Goal: Task Accomplishment & Management: Manage account settings

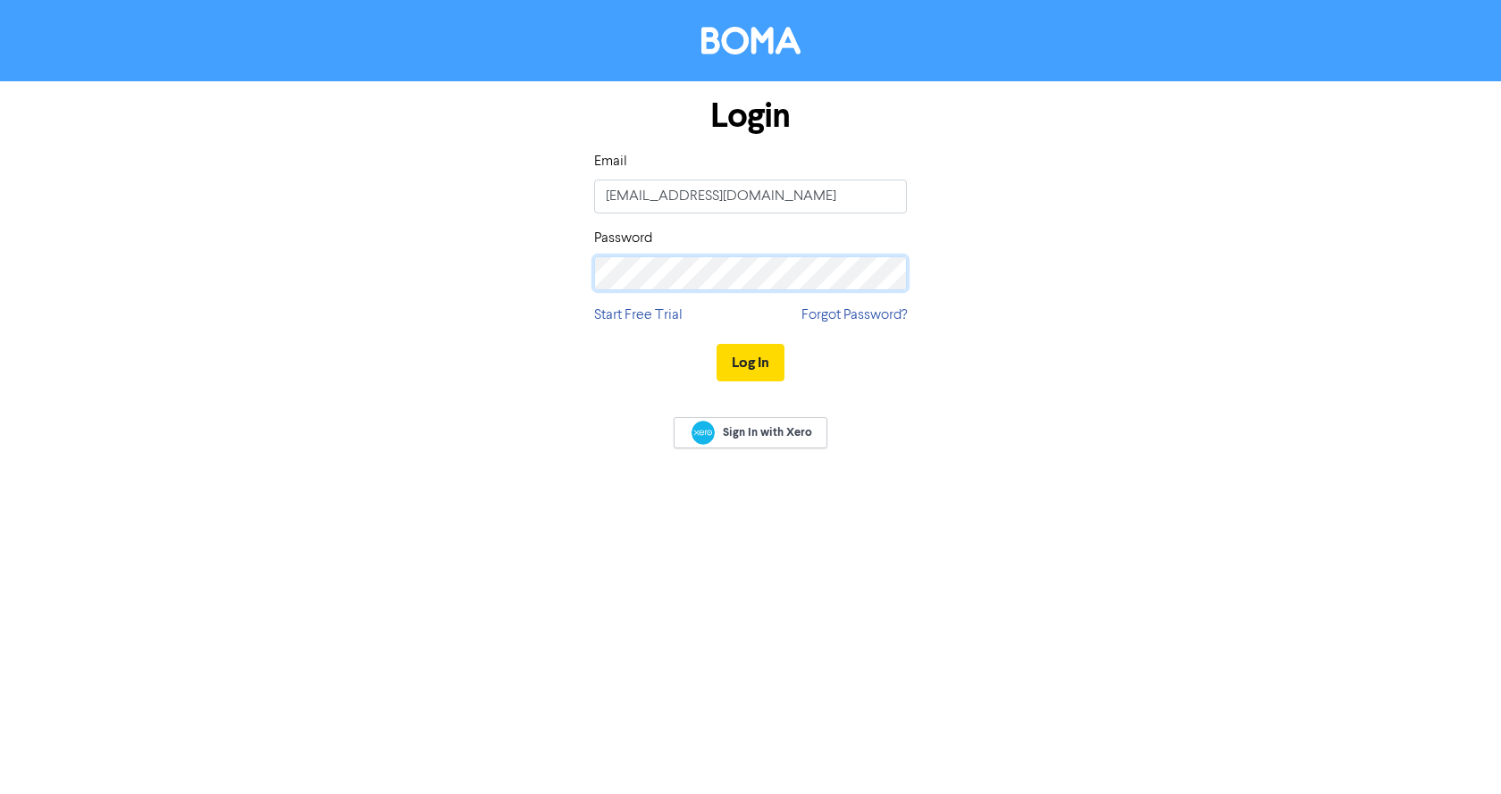
click at [717, 344] on button "Log In" at bounding box center [751, 363] width 68 height 38
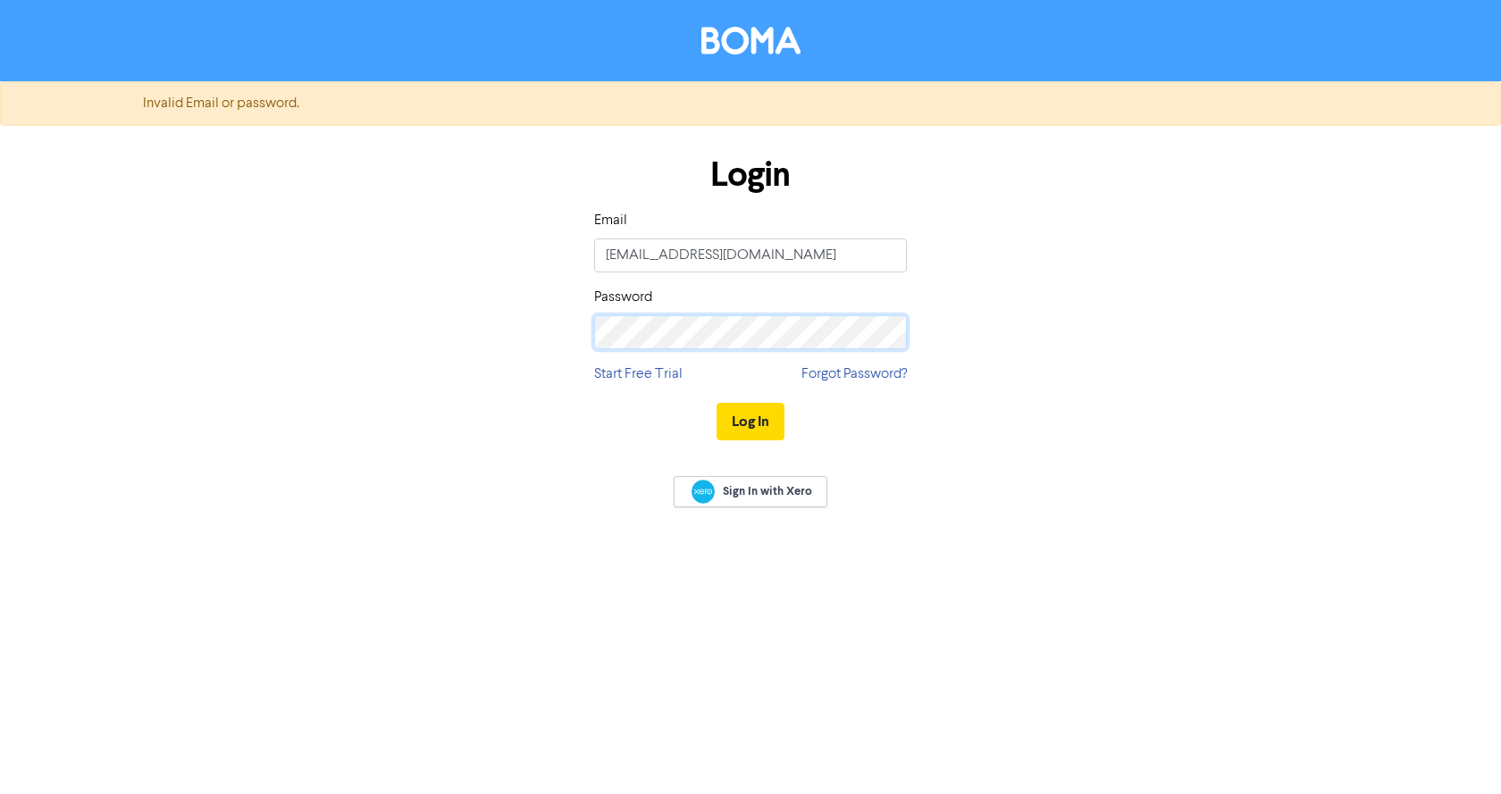
click at [494, 344] on div "Login Email [EMAIL_ADDRESS][DOMAIN_NAME] Password Start Free Trial Forgot Passw…" at bounding box center [750, 299] width 1019 height 318
drag, startPoint x: 742, startPoint y: 257, endPoint x: 414, endPoint y: 265, distance: 328.0
click at [415, 270] on div "Login Email [EMAIL_ADDRESS][DOMAIN_NAME] Password Start Free Trial Forgot Passw…" at bounding box center [750, 299] width 1019 height 318
click at [747, 413] on button "Log In" at bounding box center [751, 422] width 68 height 38
drag, startPoint x: 731, startPoint y: 259, endPoint x: 429, endPoint y: 258, distance: 302.0
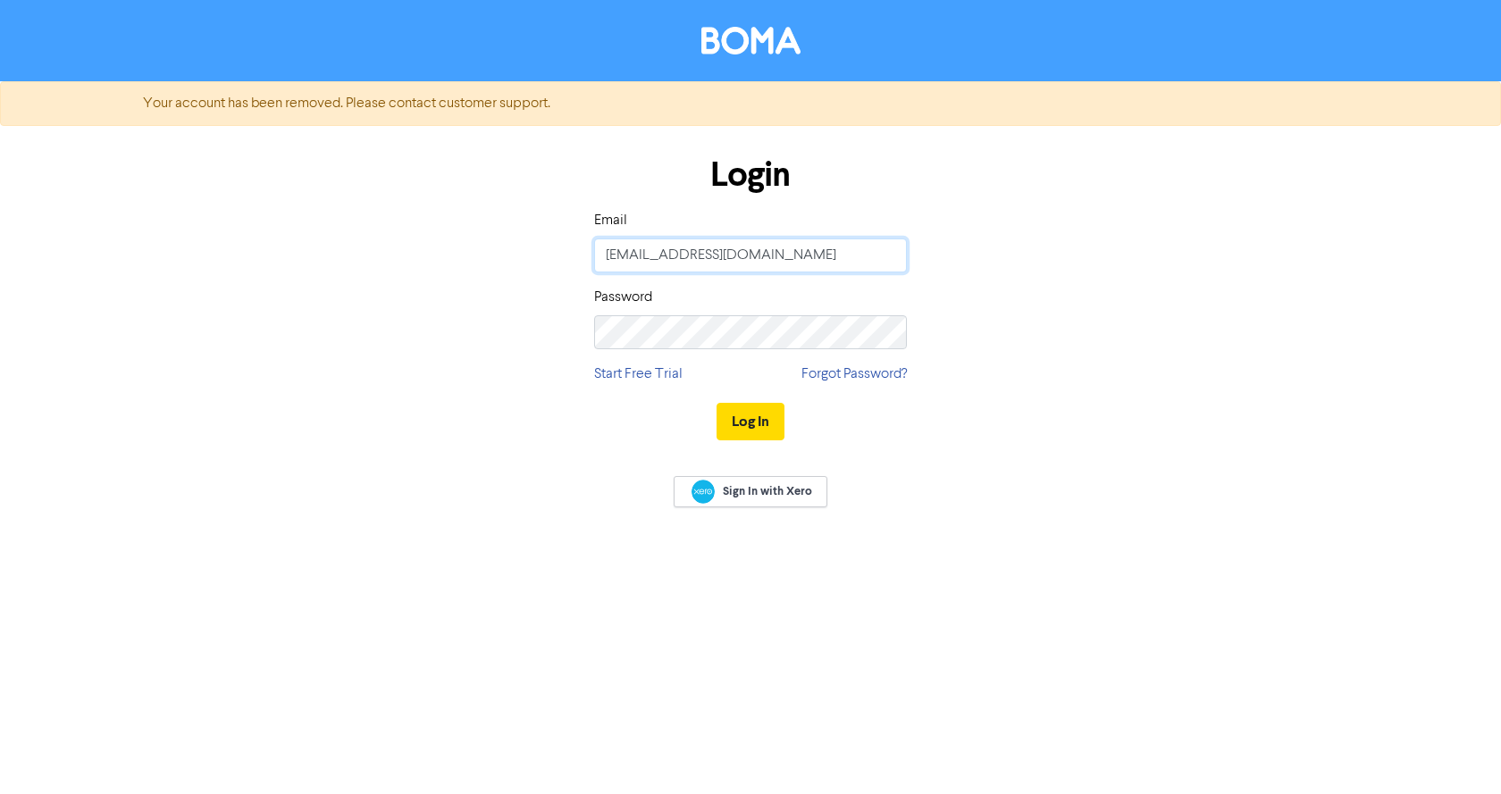
click at [429, 258] on div "Login Email [EMAIL_ADDRESS][DOMAIN_NAME] Password Start Free Trial Forgot Passw…" at bounding box center [750, 299] width 1019 height 318
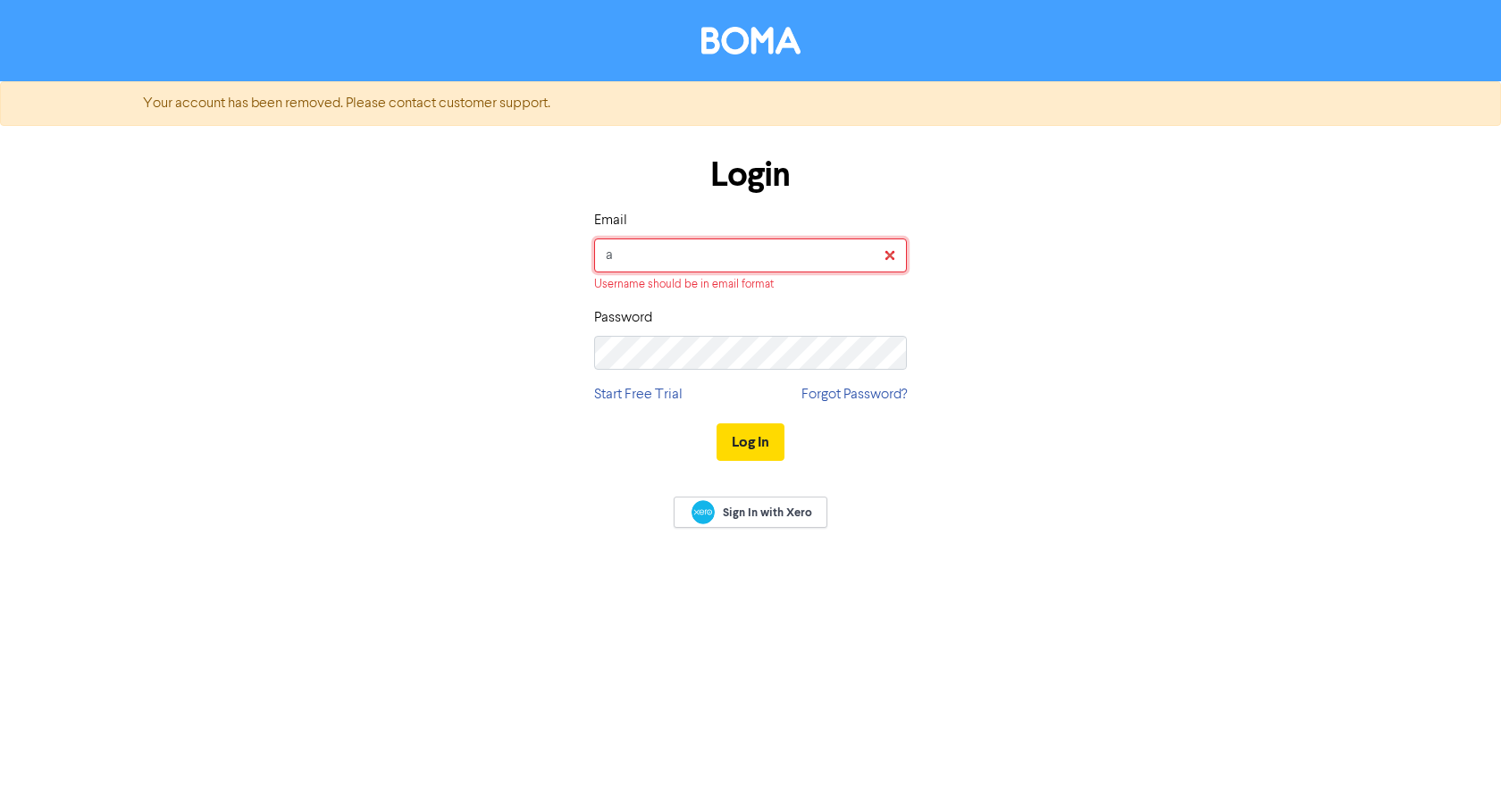
type input "[EMAIL_ADDRESS][DOMAIN_NAME]"
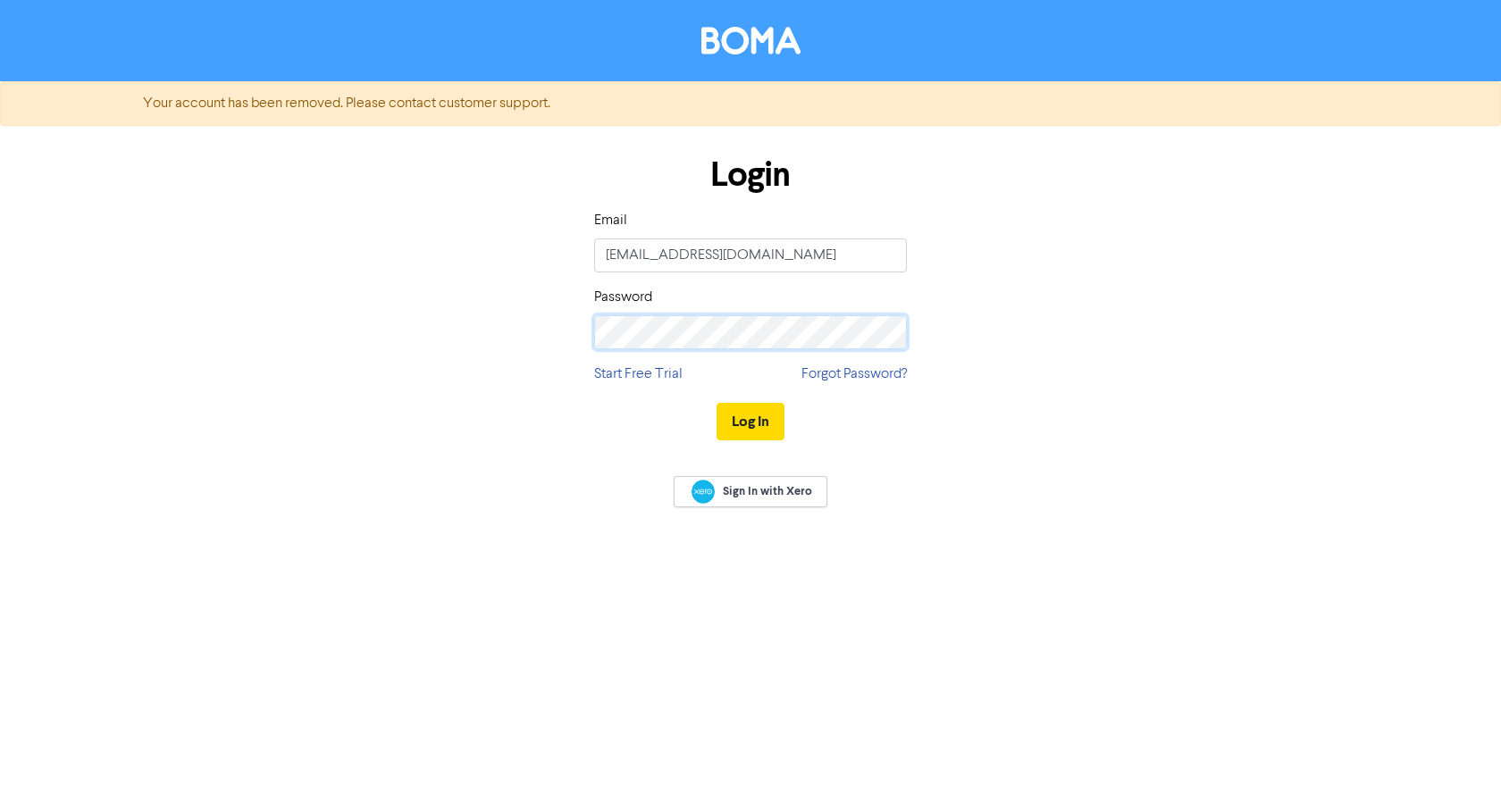
click at [508, 324] on div "Login Email [EMAIL_ADDRESS][DOMAIN_NAME] Password Start Free Trial Forgot Passw…" at bounding box center [750, 299] width 1019 height 318
click at [717, 403] on button "Log In" at bounding box center [751, 422] width 68 height 38
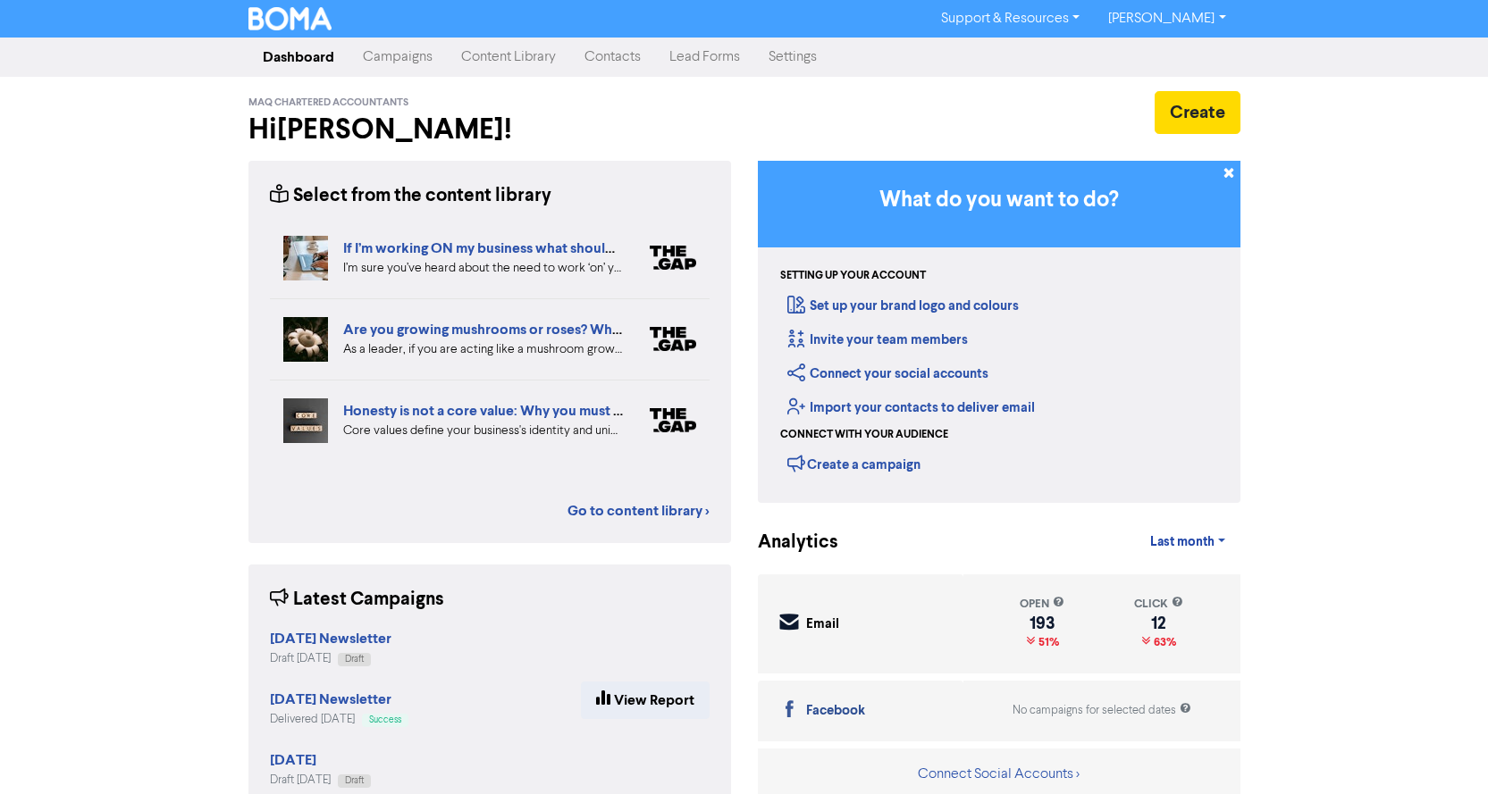
click at [1168, 10] on link "[PERSON_NAME]" at bounding box center [1167, 18] width 146 height 29
click at [943, 97] on div "Create" at bounding box center [999, 112] width 483 height 43
click at [586, 55] on link "Contacts" at bounding box center [612, 57] width 85 height 36
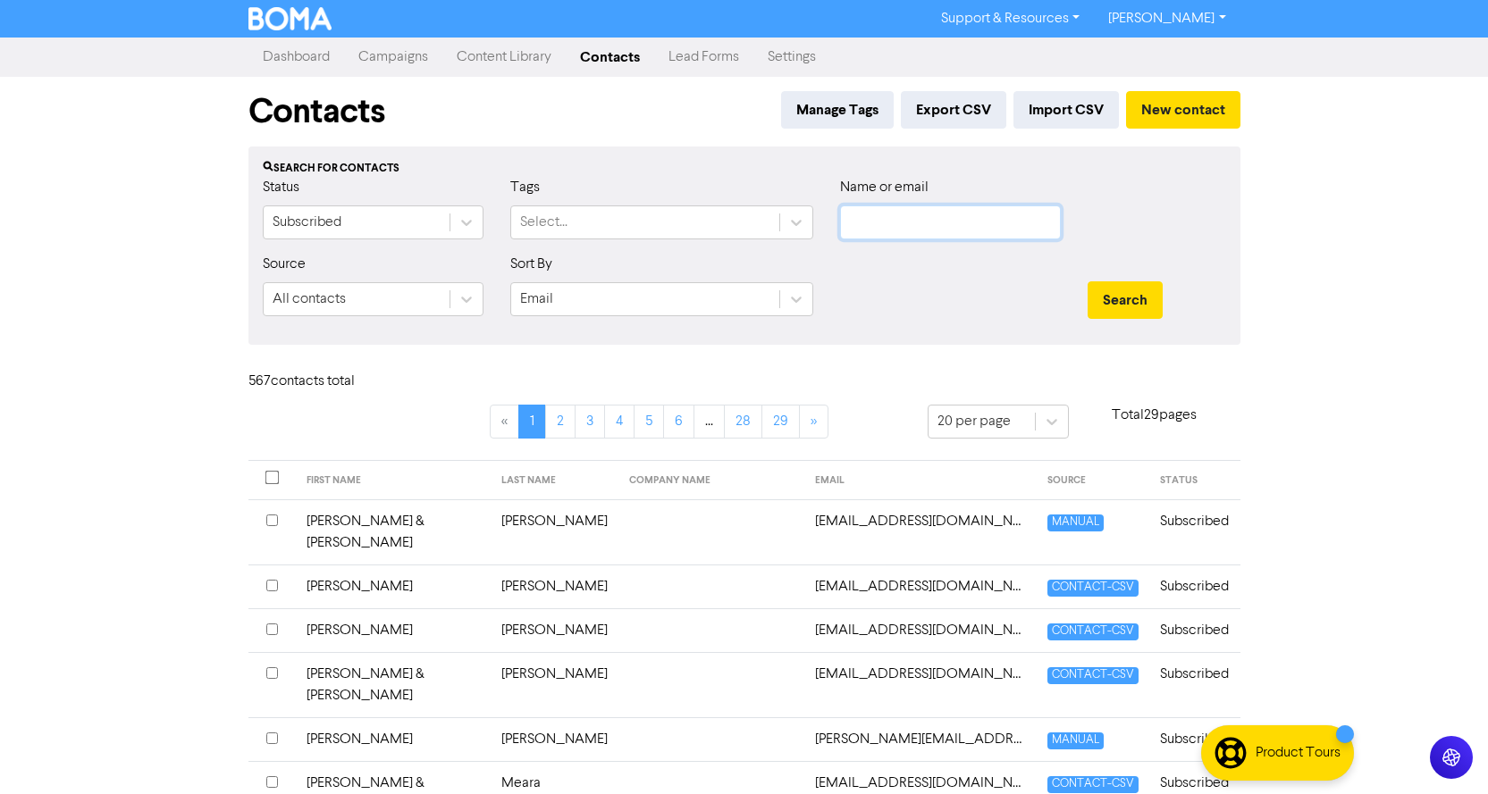
click at [926, 227] on input "text" at bounding box center [950, 223] width 221 height 34
type input "[PERSON_NAME]"
click at [1105, 296] on button "Search" at bounding box center [1124, 300] width 75 height 38
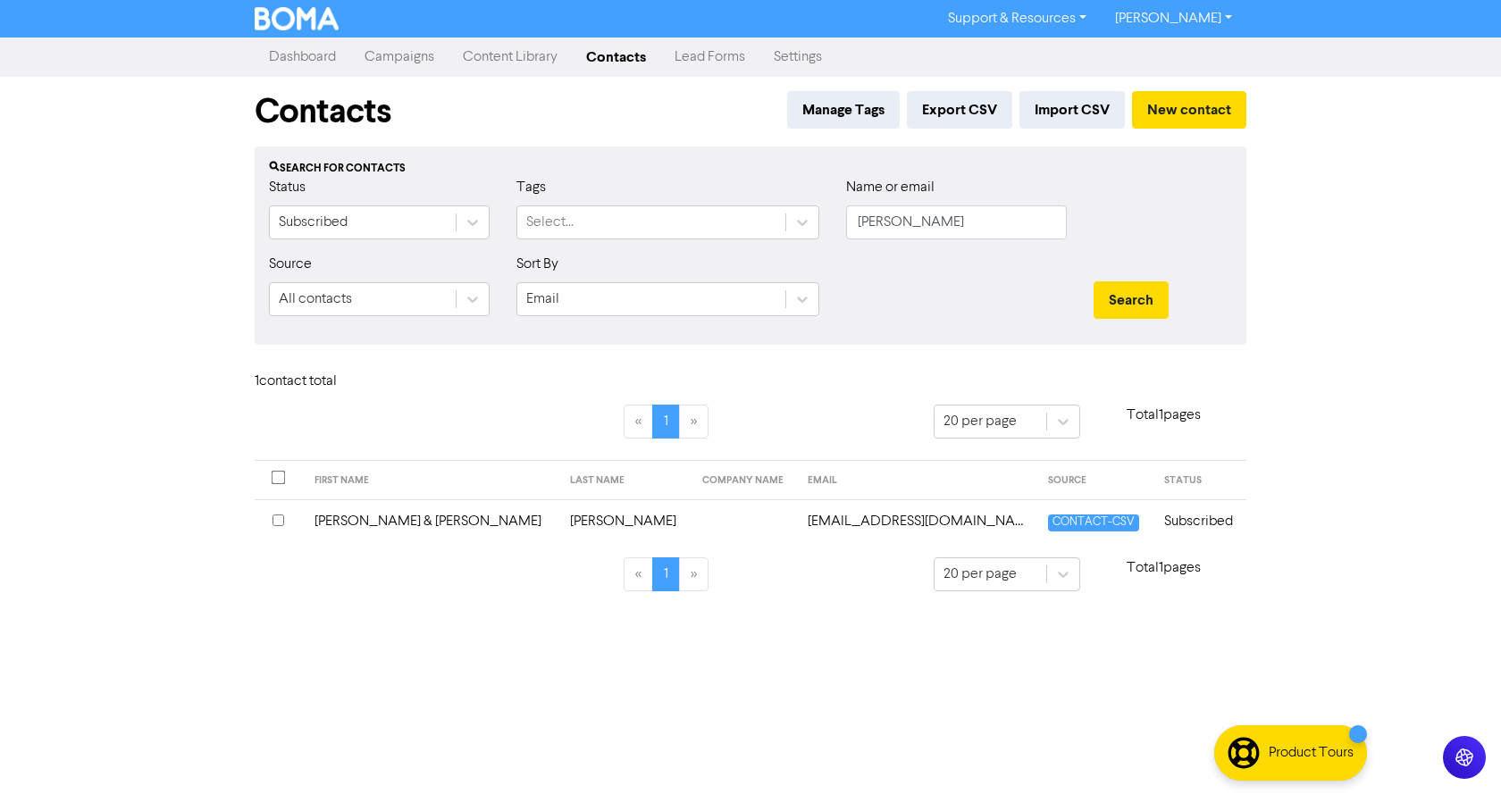
click at [274, 521] on input "checkbox" at bounding box center [279, 521] width 12 height 12
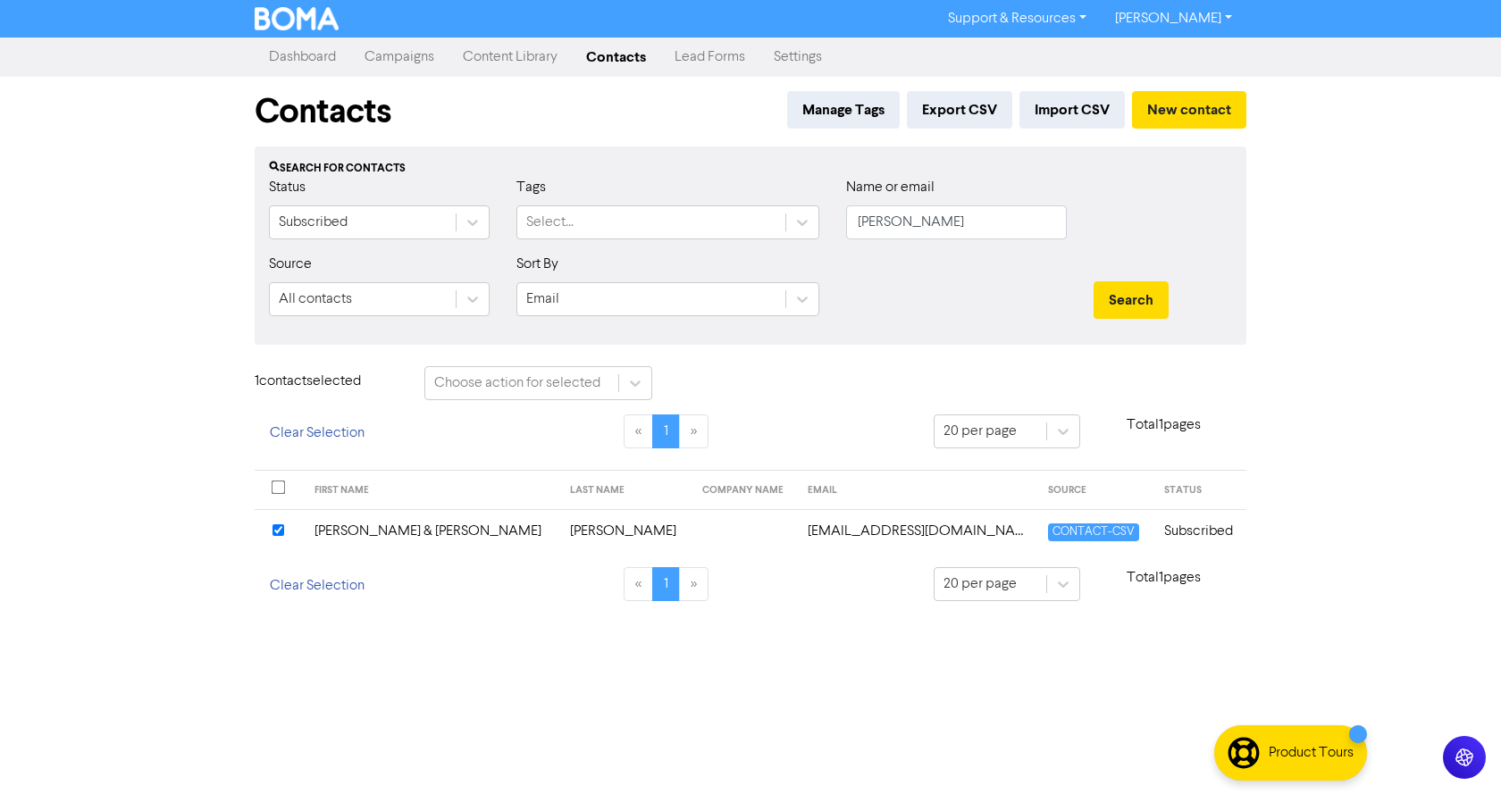
click at [368, 531] on td "[PERSON_NAME] & [PERSON_NAME]" at bounding box center [432, 531] width 256 height 44
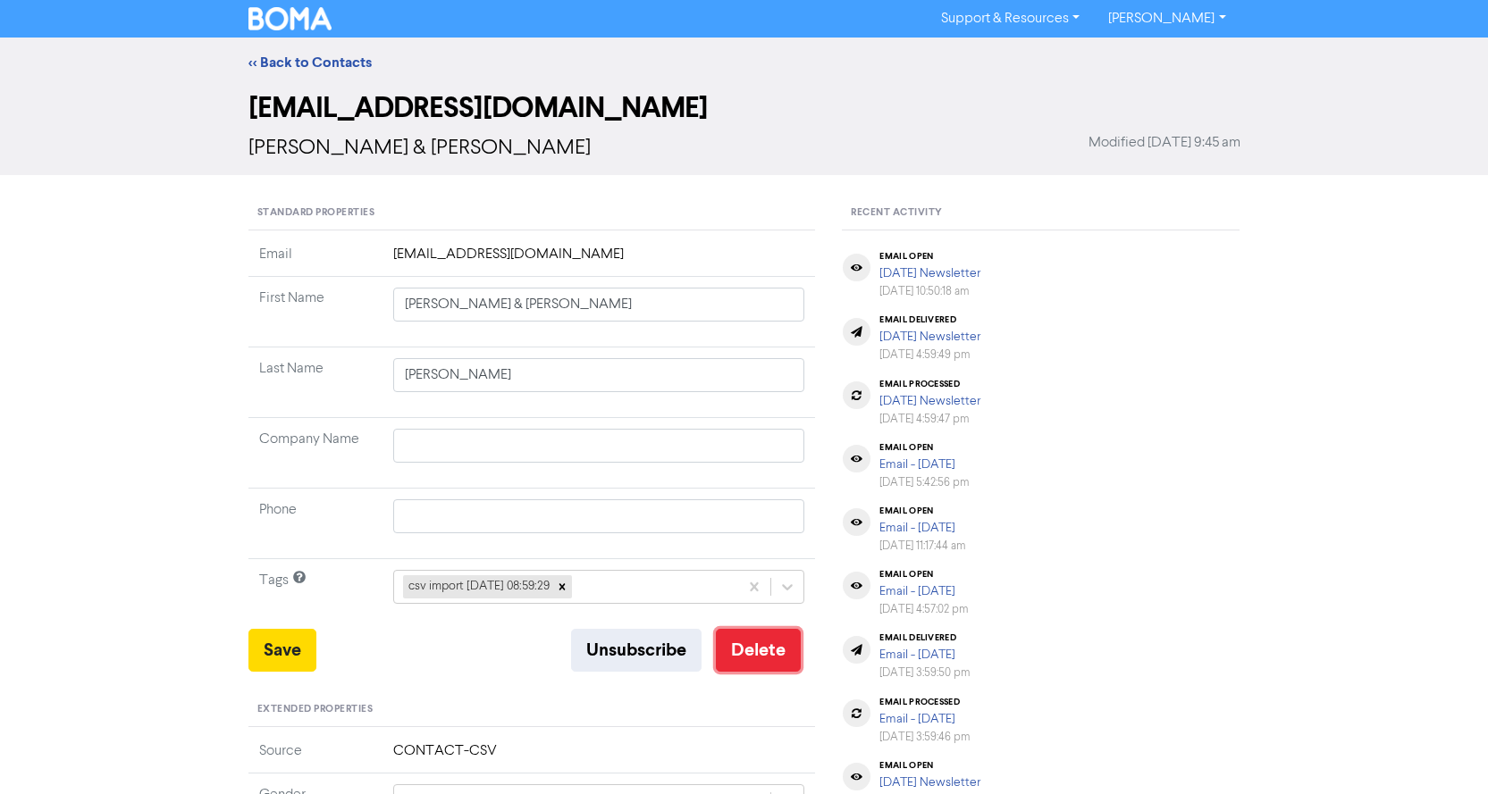
click at [766, 650] on button "Delete" at bounding box center [758, 650] width 85 height 43
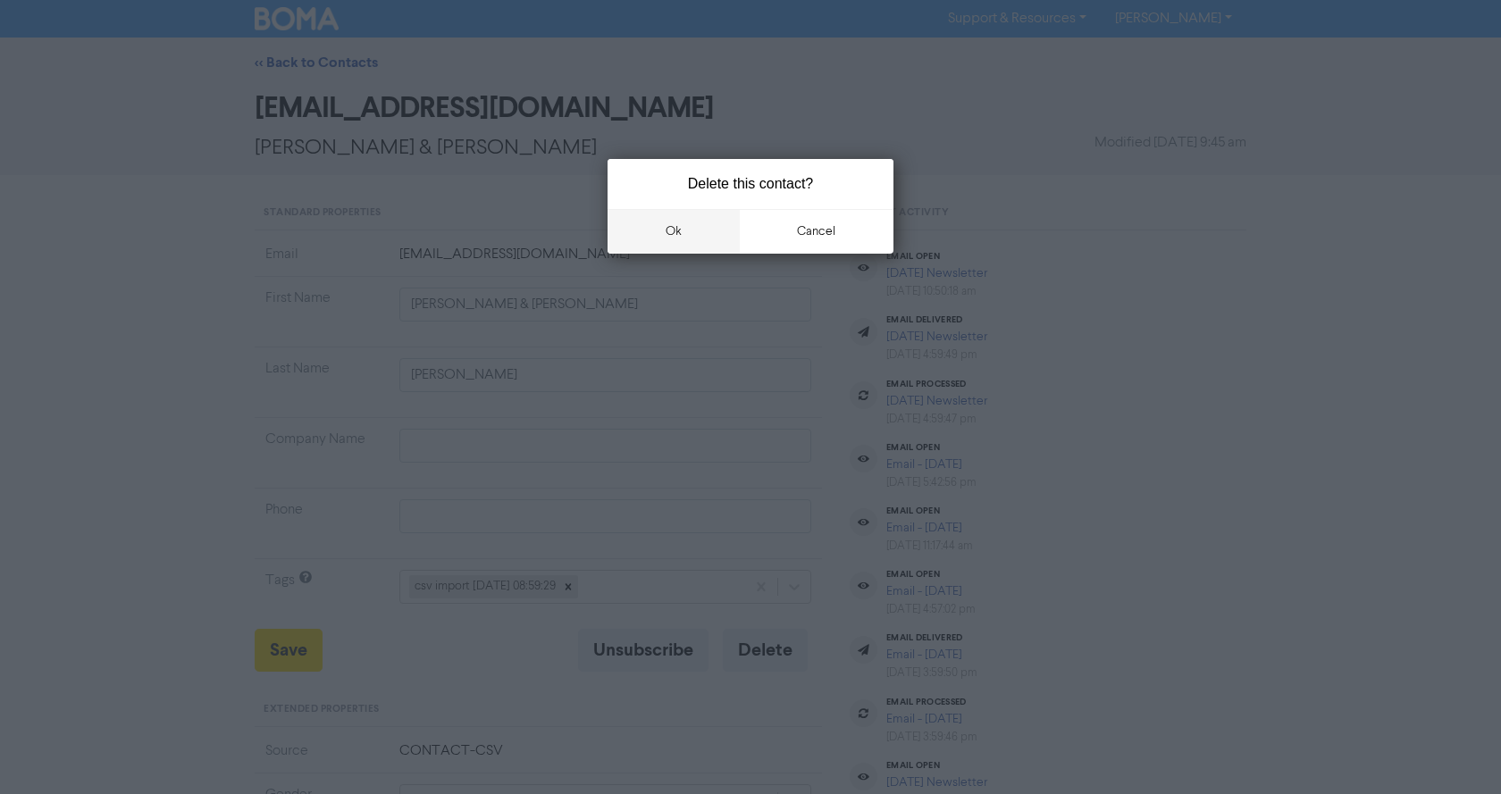
click at [670, 226] on button "ok" at bounding box center [674, 231] width 132 height 45
